Goal: Task Accomplishment & Management: Manage account settings

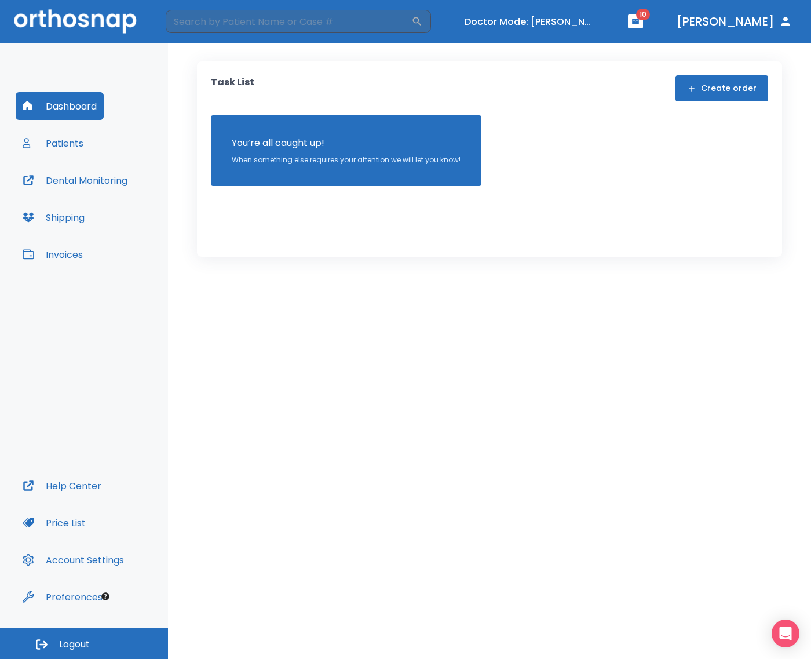
click at [63, 255] on button "Invoices" at bounding box center [53, 254] width 74 height 28
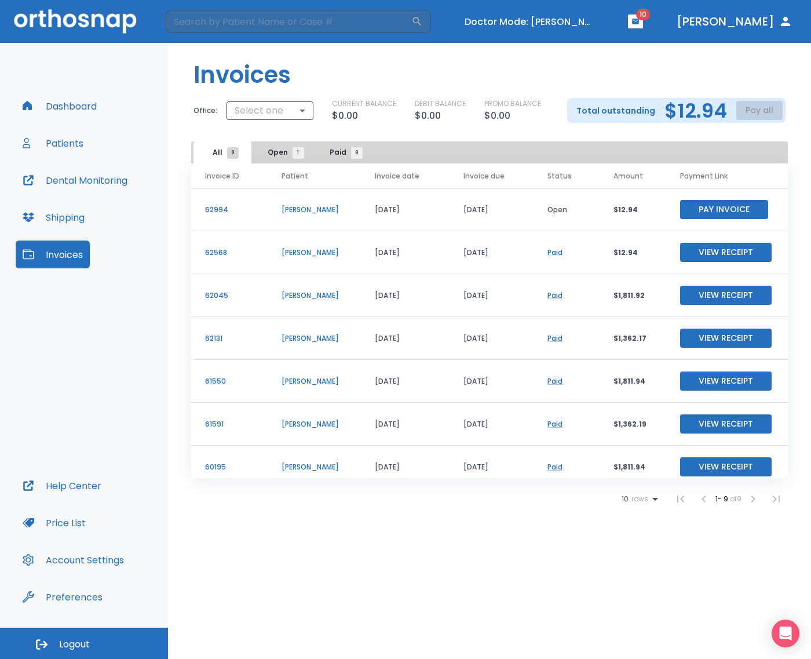
click at [686, 104] on h2 "$12.94" at bounding box center [696, 110] width 63 height 17
click at [681, 112] on h2 "$12.94" at bounding box center [696, 110] width 63 height 17
click at [88, 101] on button "Dashboard" at bounding box center [60, 106] width 88 height 28
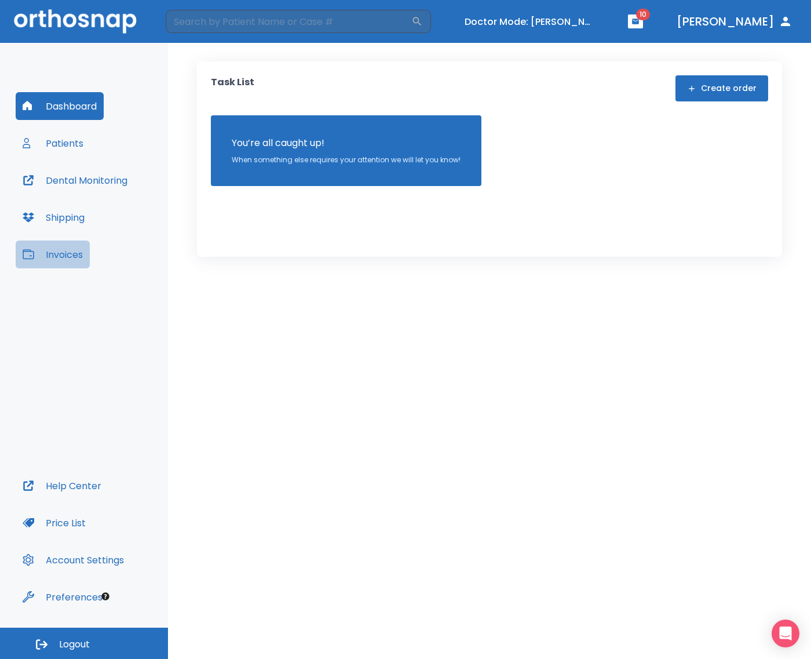
click at [58, 254] on button "Invoices" at bounding box center [53, 254] width 74 height 28
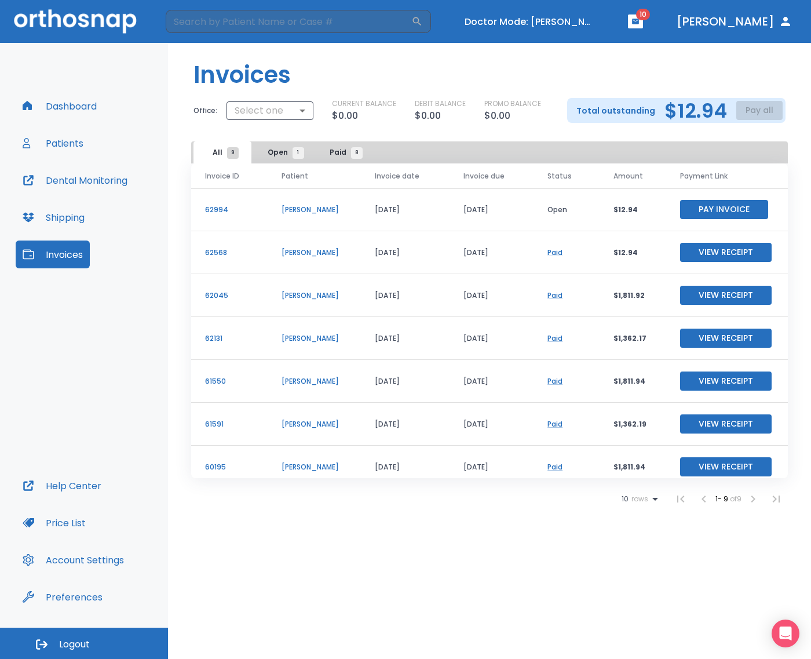
click at [588, 111] on p "Total outstanding" at bounding box center [616, 111] width 79 height 14
drag, startPoint x: 588, startPoint y: 111, endPoint x: 731, endPoint y: 99, distance: 143.6
click at [731, 99] on div "Total outstanding $12.94 Pay all" at bounding box center [676, 110] width 218 height 25
click at [698, 108] on h2 "$12.94" at bounding box center [696, 110] width 63 height 17
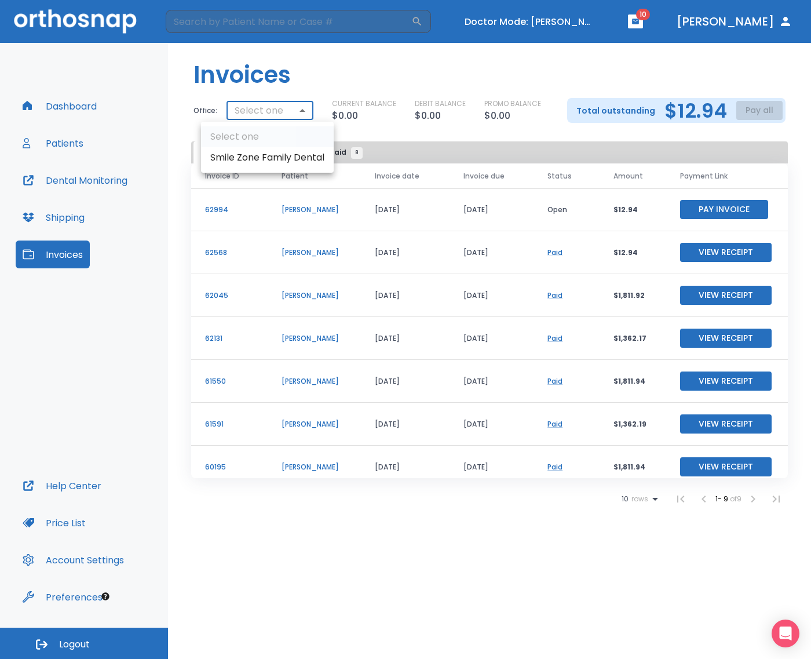
click at [264, 113] on body "​ Doctor Mode: [PERSON_NAME] 10 [PERSON_NAME] Dashboard Patients Dental Monitor…" at bounding box center [405, 329] width 811 height 659
click at [279, 109] on div at bounding box center [405, 329] width 811 height 659
click at [284, 110] on body "​ Doctor Mode: [PERSON_NAME] 10 [PERSON_NAME] Dashboard Patients Dental Monitor…" at bounding box center [405, 329] width 811 height 659
click at [274, 163] on li "Smile Zone Family Dental" at bounding box center [267, 157] width 133 height 21
type input "3146"
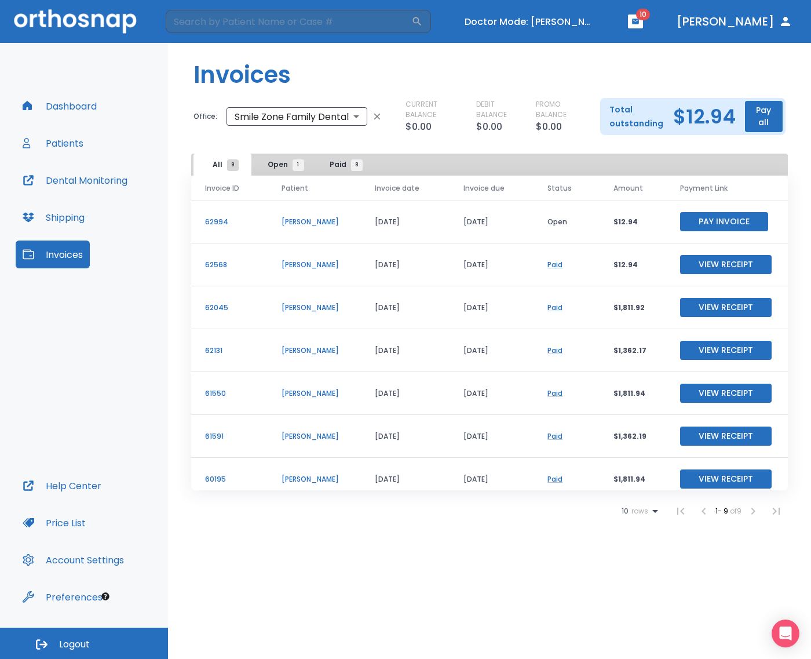
drag, startPoint x: 707, startPoint y: 126, endPoint x: 696, endPoint y: 117, distance: 14.4
click at [705, 123] on h2 "$12.94" at bounding box center [704, 116] width 63 height 17
drag, startPoint x: 665, startPoint y: 116, endPoint x: 720, endPoint y: 111, distance: 55.8
click at [720, 111] on div "Total outstanding $12.94 Pay all" at bounding box center [692, 116] width 185 height 37
click at [720, 111] on h2 "$12.94" at bounding box center [704, 116] width 63 height 17
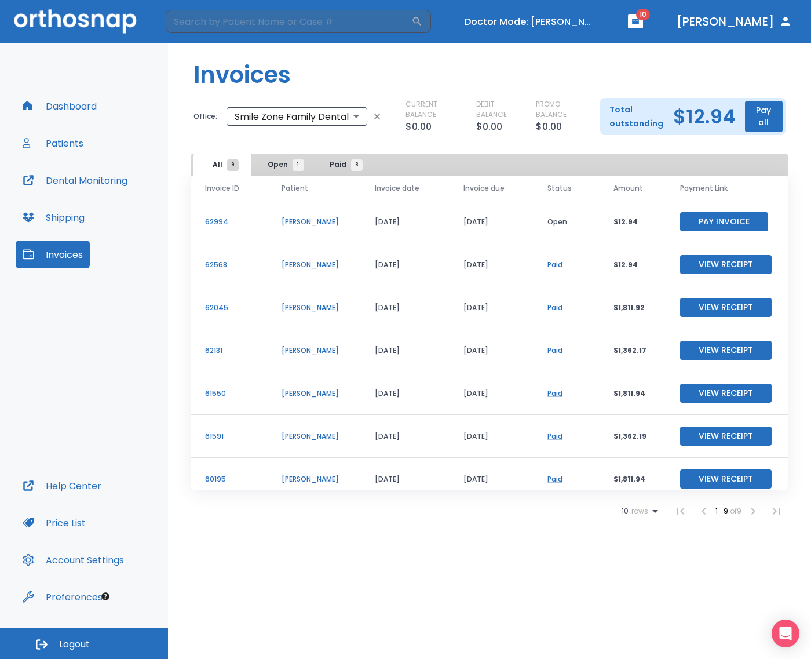
click at [614, 77] on header "Invoices" at bounding box center [489, 70] width 643 height 55
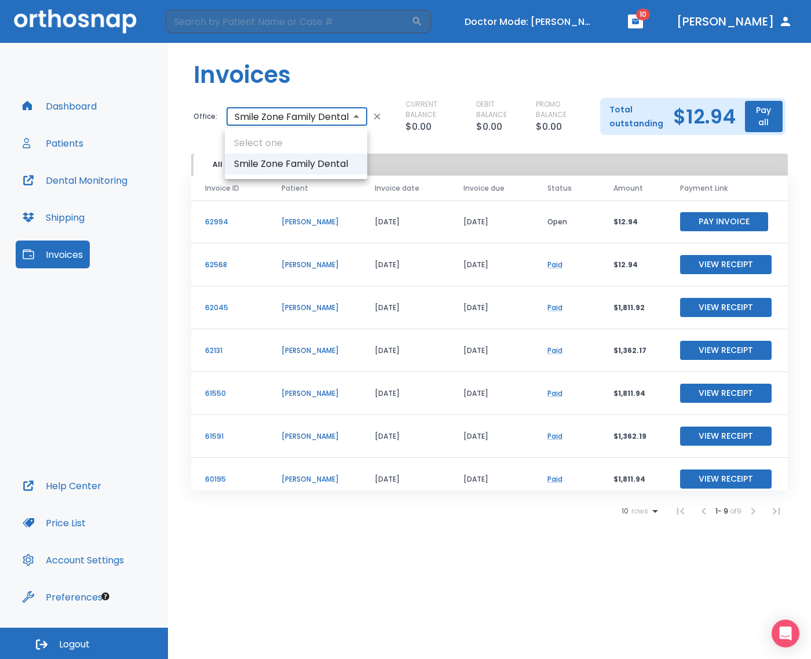
click at [315, 126] on body "​ Doctor Mode: [PERSON_NAME] 10 [PERSON_NAME] Dashboard Patients Dental Monitor…" at bounding box center [405, 329] width 811 height 659
click at [298, 145] on ul "Select one Smile Zone Family Dental" at bounding box center [296, 153] width 143 height 51
click at [293, 161] on li "Smile Zone Family Dental" at bounding box center [296, 164] width 143 height 21
drag, startPoint x: 258, startPoint y: 119, endPoint x: 253, endPoint y: 151, distance: 32.3
click at [258, 128] on body "​ Doctor Mode: [PERSON_NAME] 10 [PERSON_NAME] Dashboard Patients Dental Monitor…" at bounding box center [405, 329] width 811 height 659
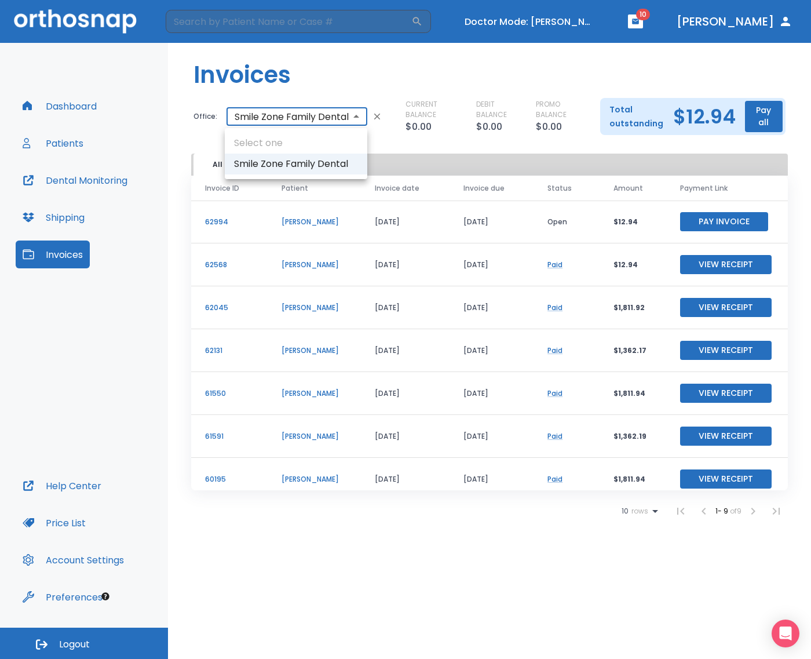
click at [735, 114] on div at bounding box center [405, 329] width 811 height 659
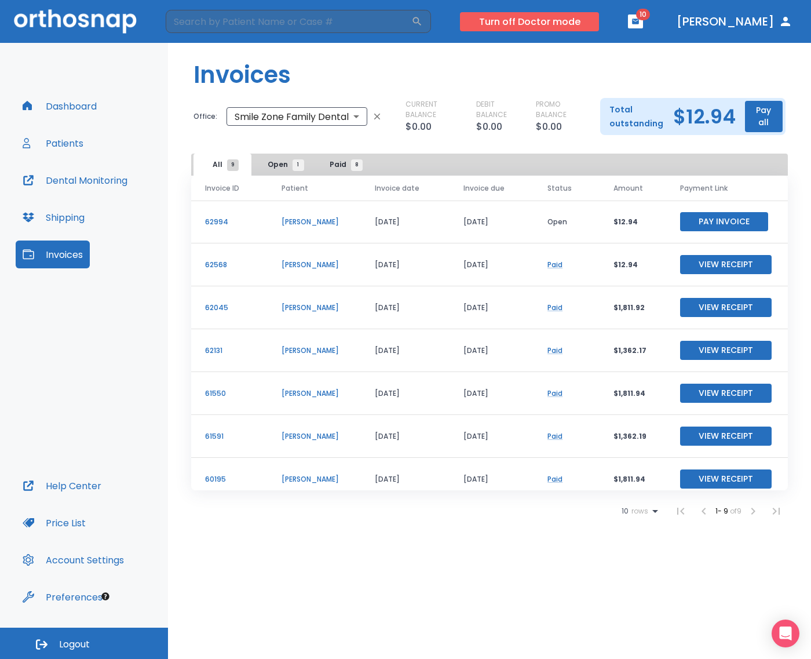
click at [564, 15] on button "Turn off Doctor mode" at bounding box center [529, 21] width 139 height 19
